Goal: Information Seeking & Learning: Find specific fact

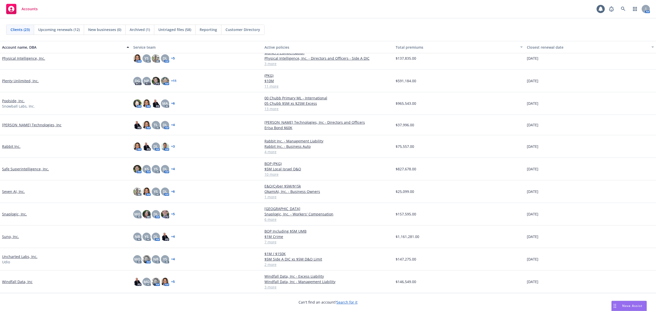
scroll to position [255, 0]
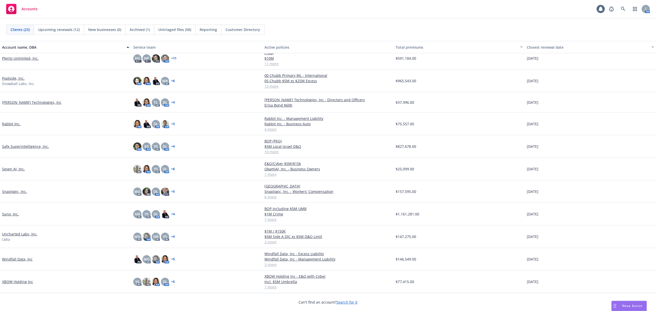
click at [22, 281] on link "XBOW Holding Inc" at bounding box center [17, 281] width 31 height 5
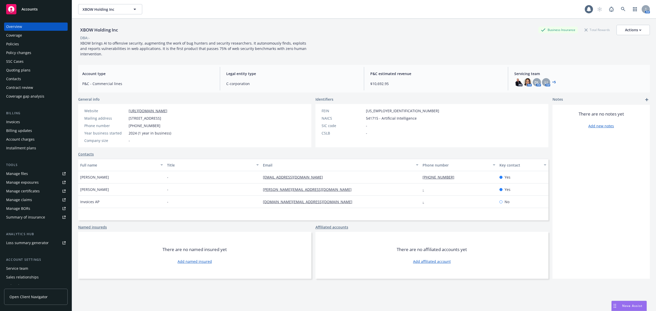
click at [27, 46] on div "Policies" at bounding box center [35, 44] width 59 height 8
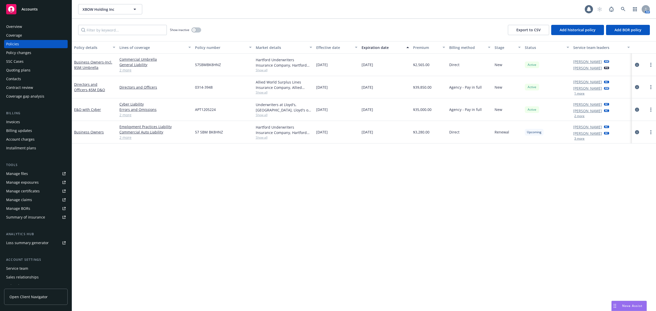
click at [28, 27] on div "Overview" at bounding box center [35, 27] width 59 height 8
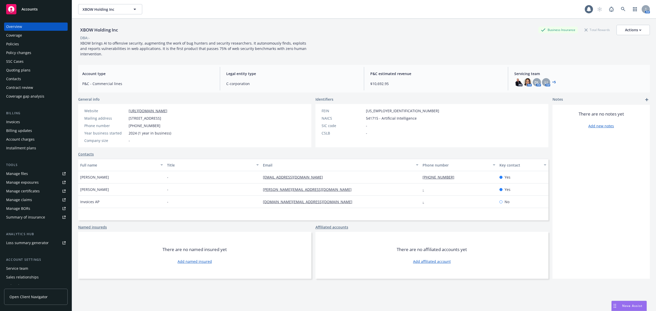
click at [37, 49] on div "Policy changes" at bounding box center [35, 53] width 59 height 8
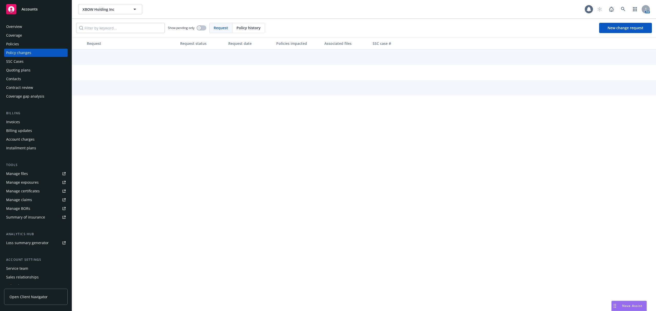
click at [25, 41] on div "Policies" at bounding box center [35, 44] width 59 height 8
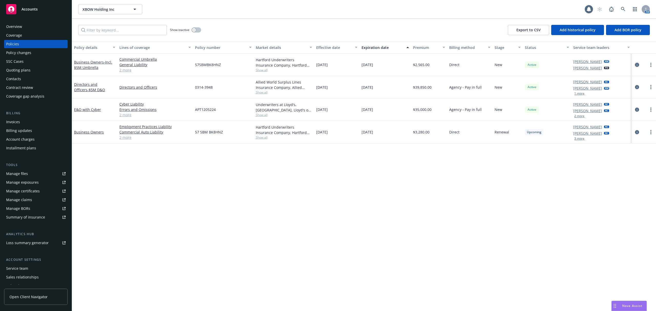
click at [636, 65] on icon "circleInformation" at bounding box center [637, 65] width 4 height 4
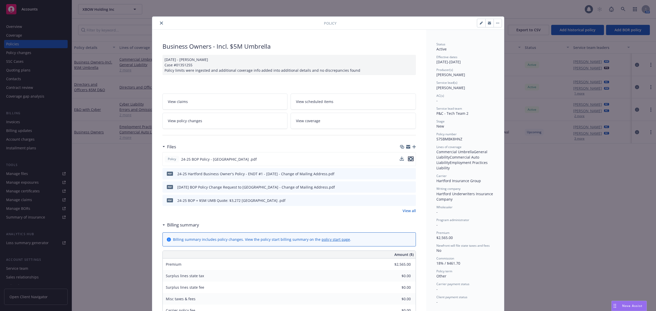
click at [409, 159] on icon "preview file" at bounding box center [411, 159] width 5 height 4
click at [121, 88] on div "Policy Business Owners - Incl. $5M Umbrella [DATE] - [PERSON_NAME] Case #013512…" at bounding box center [328, 155] width 656 height 311
click at [160, 23] on icon "close" at bounding box center [161, 23] width 3 height 3
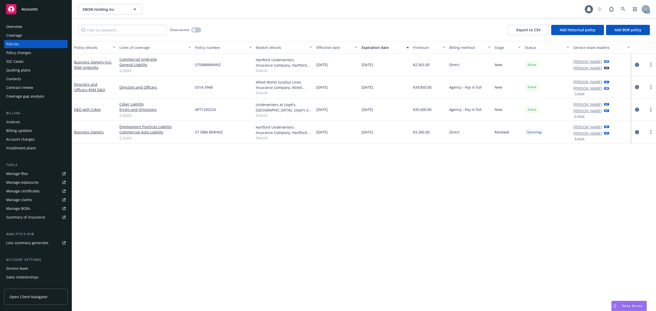
click at [18, 33] on div "Coverage" at bounding box center [14, 35] width 16 height 8
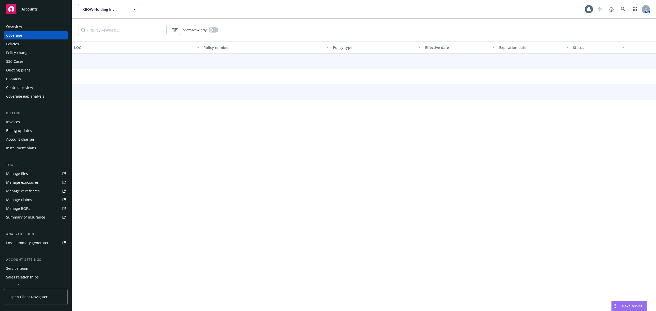
click at [16, 29] on div "Overview" at bounding box center [14, 27] width 16 height 8
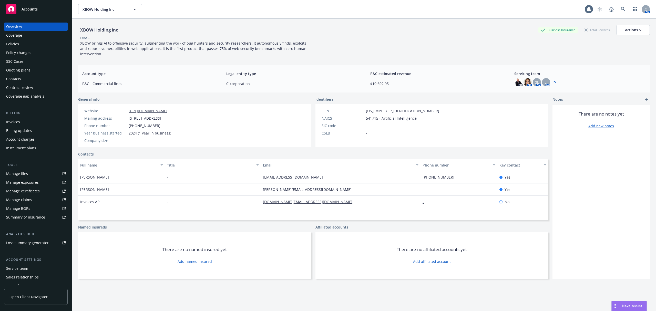
drag, startPoint x: 128, startPoint y: 118, endPoint x: 216, endPoint y: 118, distance: 87.9
click at [216, 118] on div "Website [URL][DOMAIN_NAME] Mailing address [STREET_ADDRESS] Phone number [PHONE…" at bounding box center [194, 125] width 233 height 43
copy span "[STREET_ADDRESS]"
click at [4, 44] on link "Policies" at bounding box center [36, 44] width 64 height 8
